Goal: Information Seeking & Learning: Learn about a topic

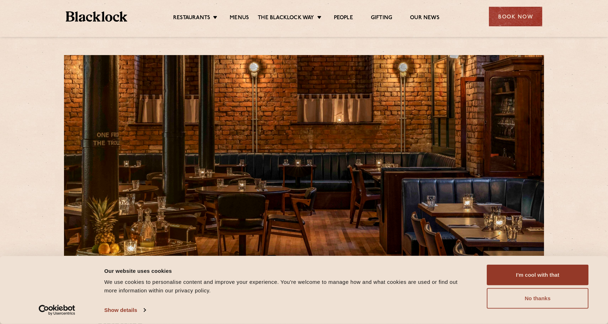
click at [558, 298] on button "No thanks" at bounding box center [538, 298] width 102 height 21
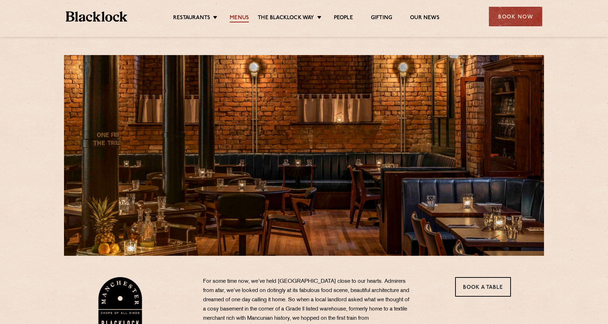
click at [242, 19] on link "Menus" at bounding box center [239, 19] width 19 height 8
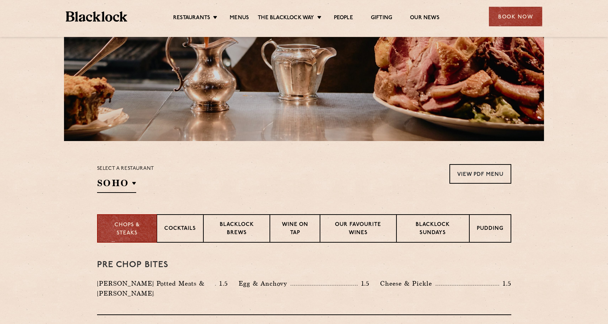
scroll to position [120, 0]
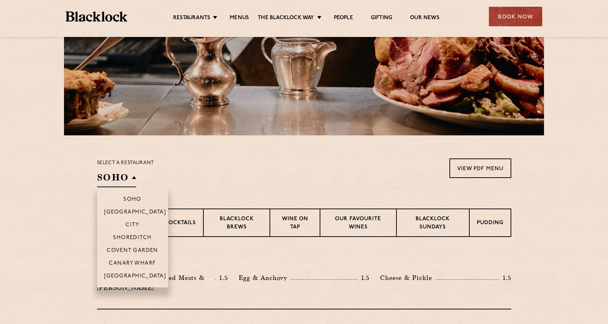
click at [135, 182] on h2 "SOHO" at bounding box center [116, 179] width 39 height 16
click at [130, 274] on p "[GEOGRAPHIC_DATA]" at bounding box center [135, 276] width 62 height 7
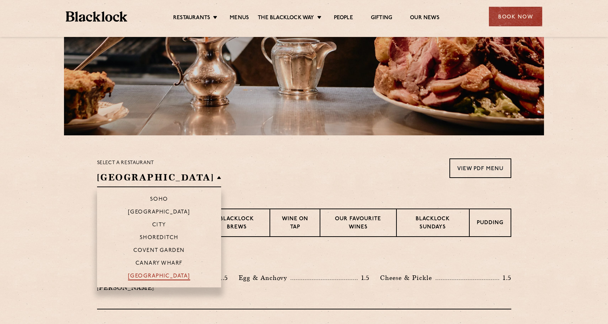
click at [142, 277] on p "[GEOGRAPHIC_DATA]" at bounding box center [159, 276] width 62 height 7
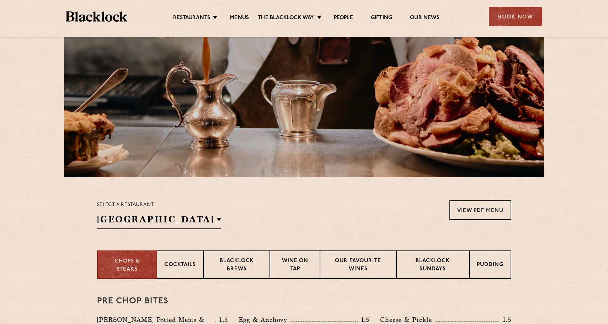
scroll to position [0, 0]
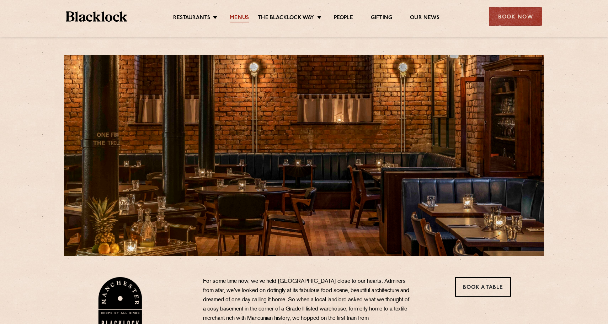
click at [238, 17] on link "Menus" at bounding box center [239, 19] width 19 height 8
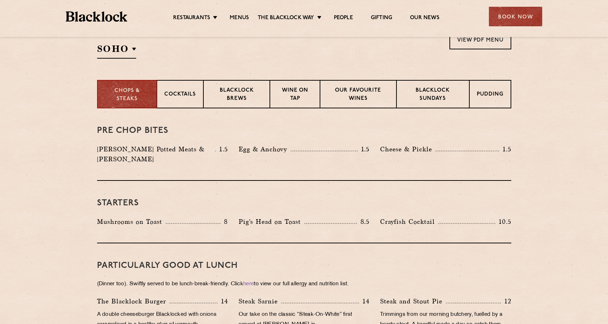
scroll to position [256, 0]
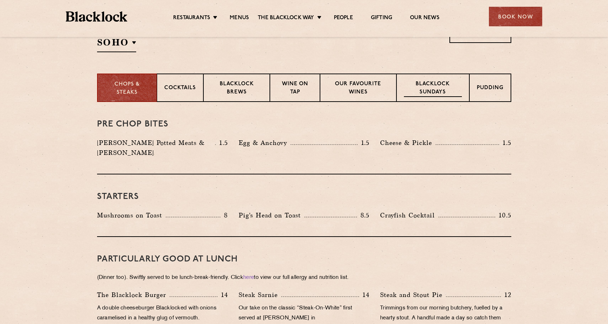
click at [438, 86] on p "Blacklock Sundays" at bounding box center [433, 88] width 58 height 17
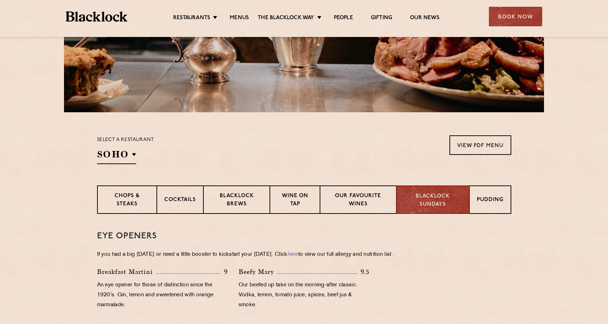
scroll to position [147, 0]
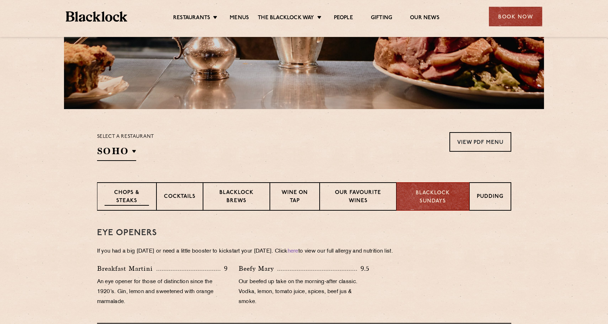
click at [123, 198] on p "Chops & Steaks" at bounding box center [126, 197] width 44 height 17
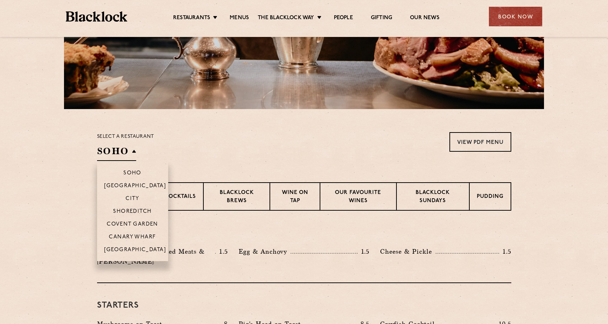
click at [126, 156] on h2 "SOHO" at bounding box center [116, 153] width 39 height 16
click at [136, 251] on p "[GEOGRAPHIC_DATA]" at bounding box center [135, 250] width 62 height 7
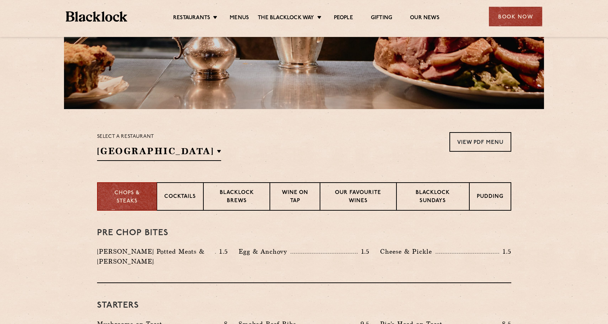
click at [242, 150] on div "Select a restaurant [GEOGRAPHIC_DATA] [GEOGRAPHIC_DATA] [GEOGRAPHIC_DATA] [GEOG…" at bounding box center [304, 146] width 414 height 29
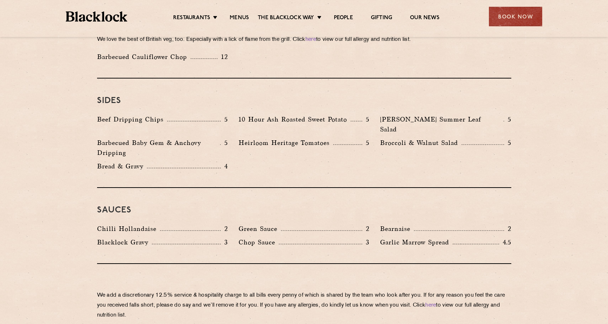
scroll to position [1224, 0]
